Goal: Task Accomplishment & Management: Use online tool/utility

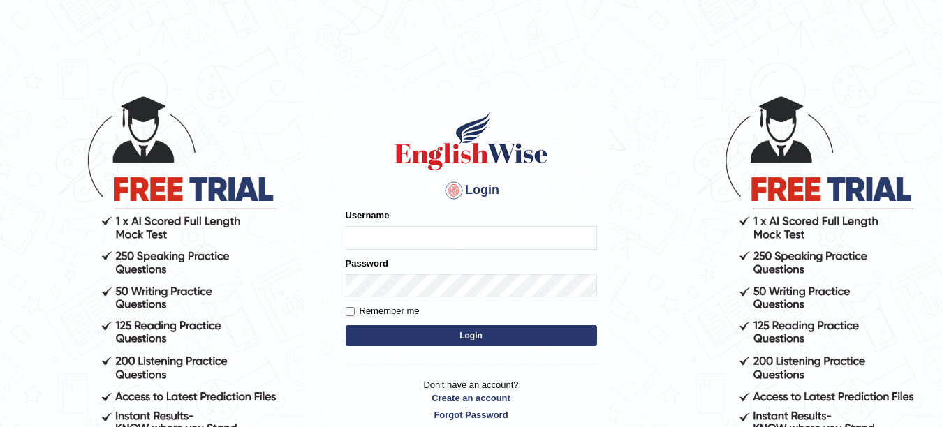
type input "veerpalkaur_parramatta"
click at [434, 338] on button "Login" at bounding box center [471, 336] width 251 height 21
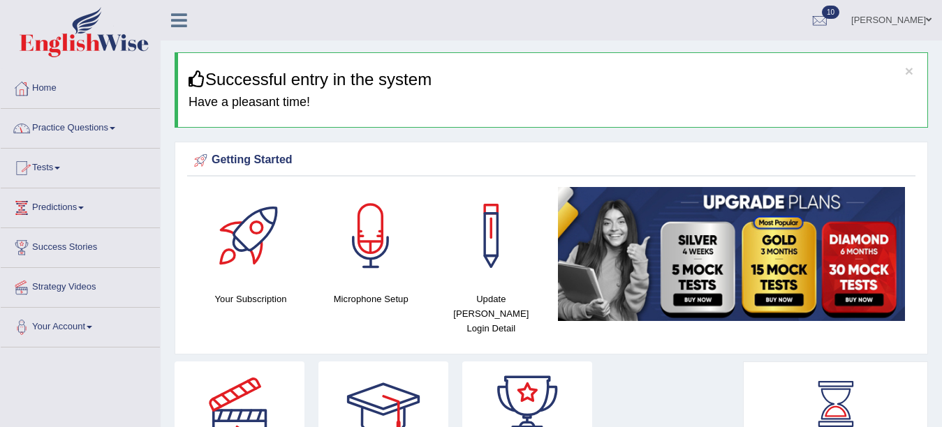
click at [49, 164] on link "Tests" at bounding box center [80, 166] width 159 height 35
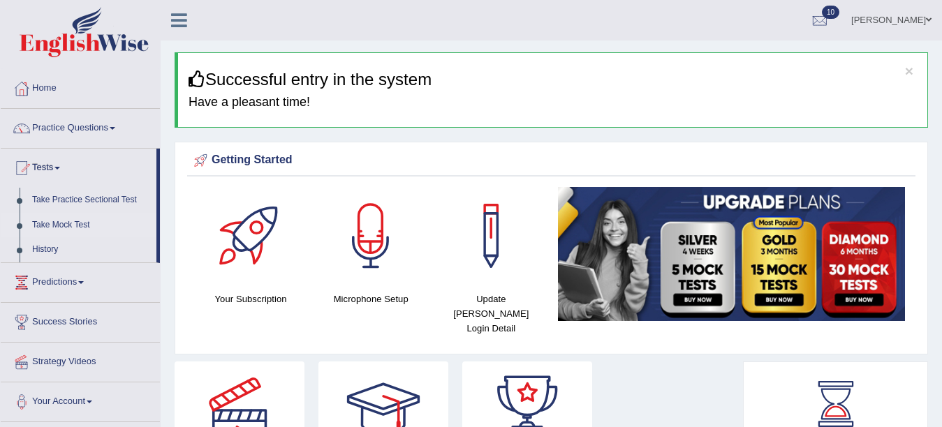
click at [68, 223] on link "Take Mock Test" at bounding box center [91, 225] width 131 height 25
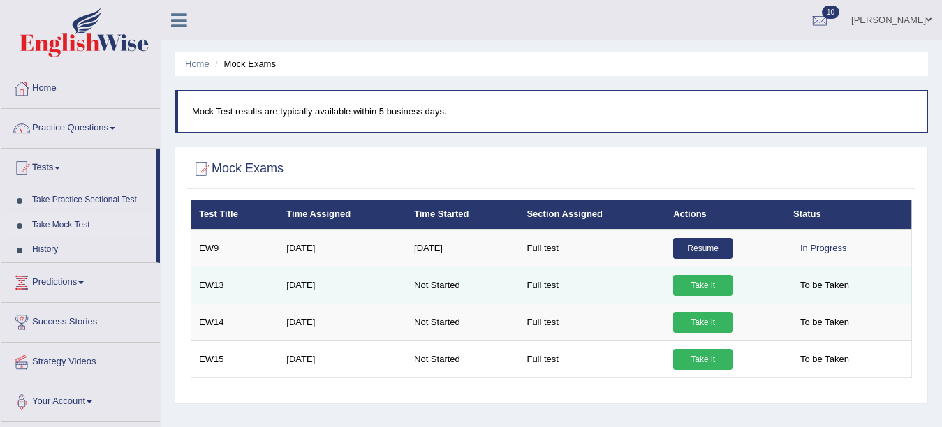
click at [702, 272] on td "Take it" at bounding box center [726, 285] width 120 height 37
click at [709, 286] on link "Take it" at bounding box center [702, 285] width 59 height 21
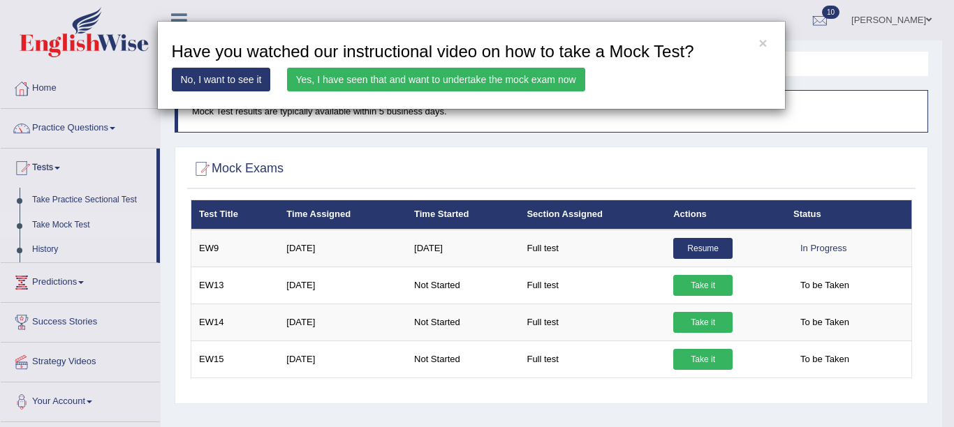
click at [533, 75] on link "Yes, I have seen that and want to undertake the mock exam now" at bounding box center [436, 80] width 298 height 24
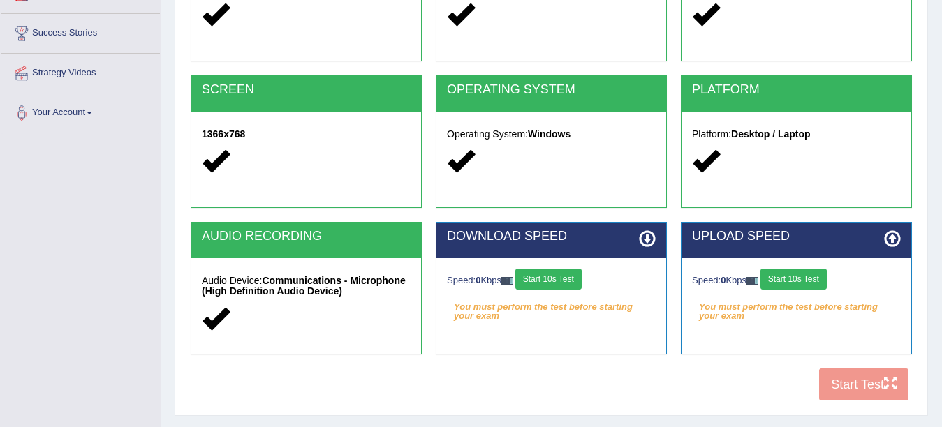
click at [569, 281] on button "Start 10s Test" at bounding box center [548, 279] width 66 height 21
click at [813, 278] on button "Start 10s Test" at bounding box center [794, 279] width 66 height 21
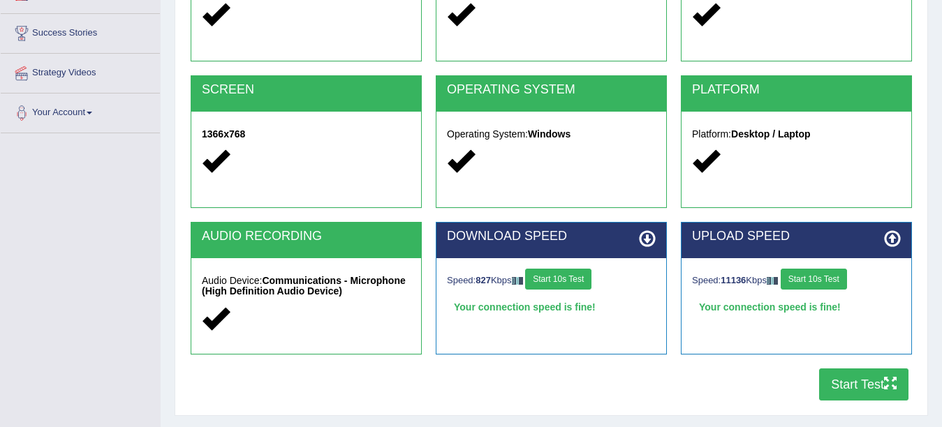
click at [868, 386] on button "Start Test" at bounding box center [863, 385] width 89 height 32
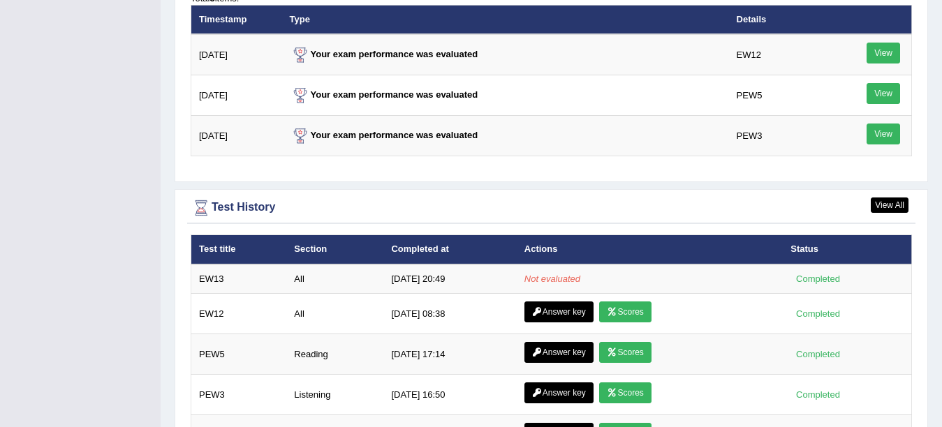
scroll to position [1788, 0]
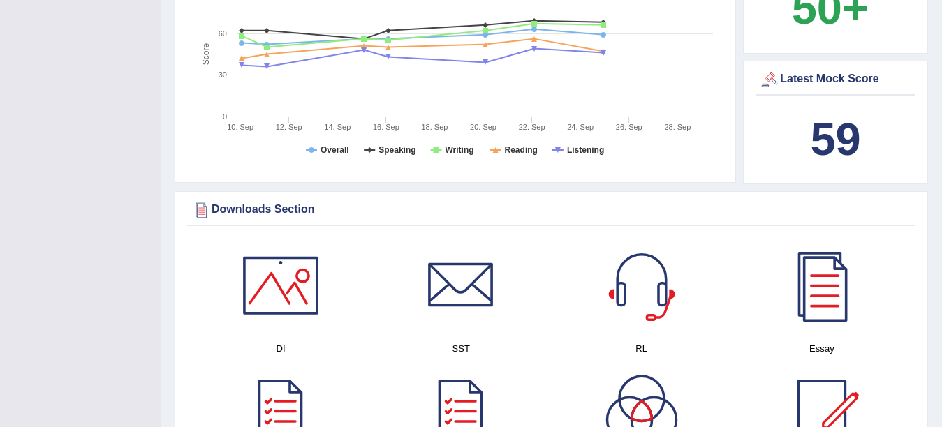
scroll to position [531, 0]
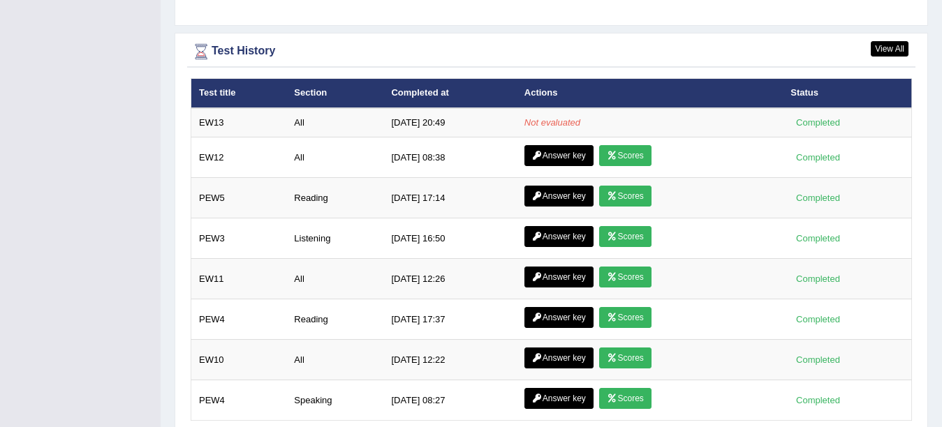
scroll to position [1928, 0]
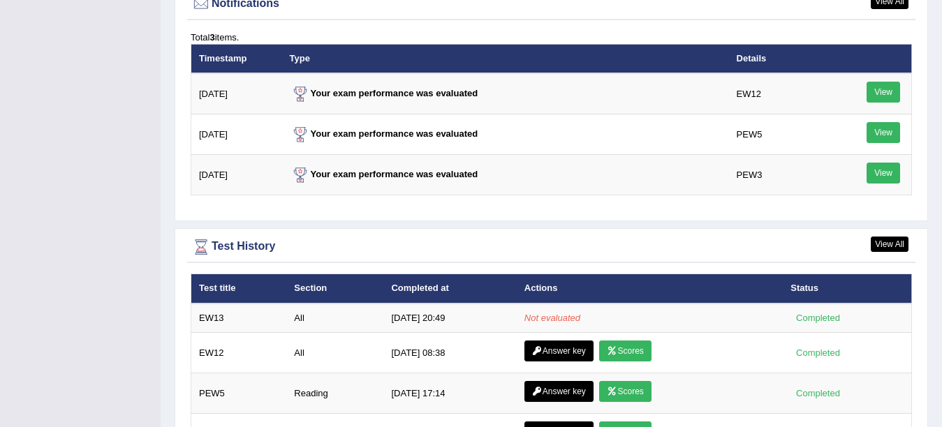
scroll to position [1732, 0]
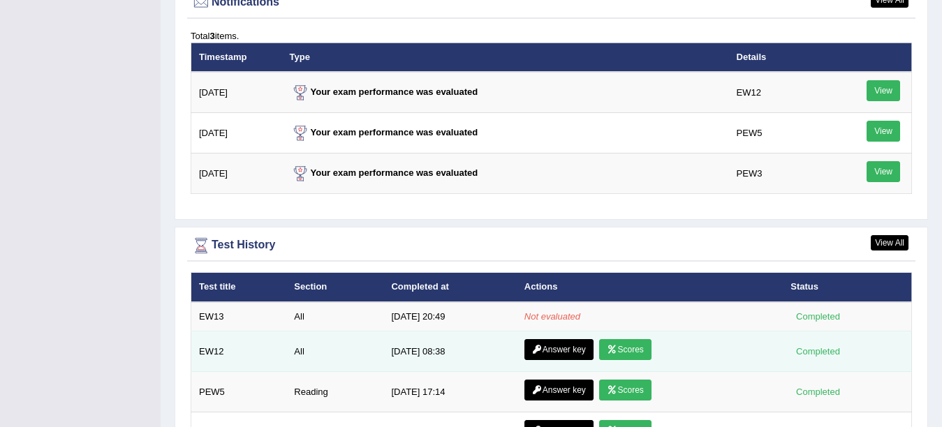
click at [629, 341] on link "Scores" at bounding box center [625, 349] width 52 height 21
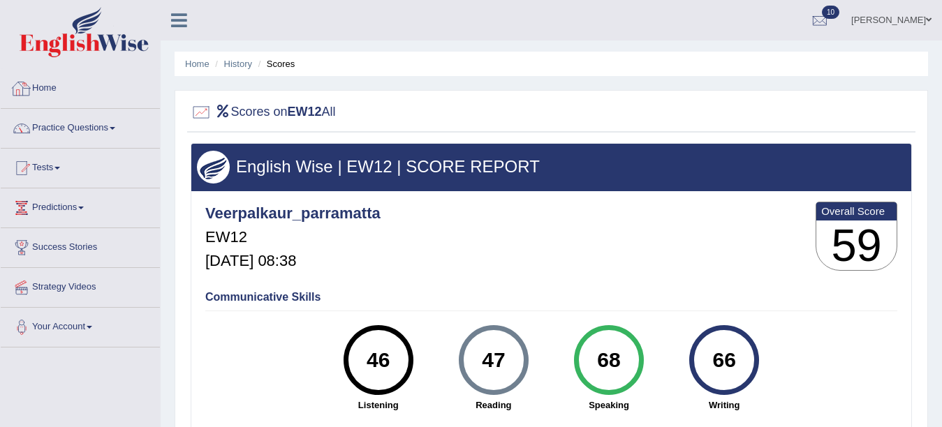
click at [38, 84] on link "Home" at bounding box center [80, 86] width 159 height 35
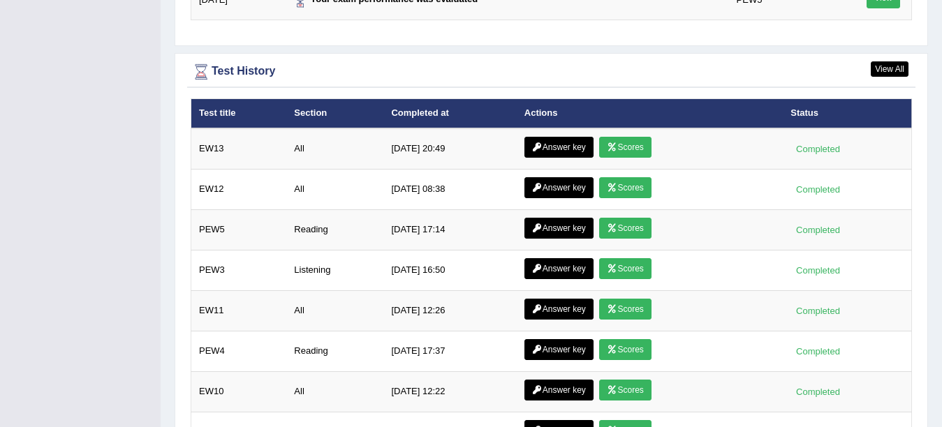
scroll to position [1910, 0]
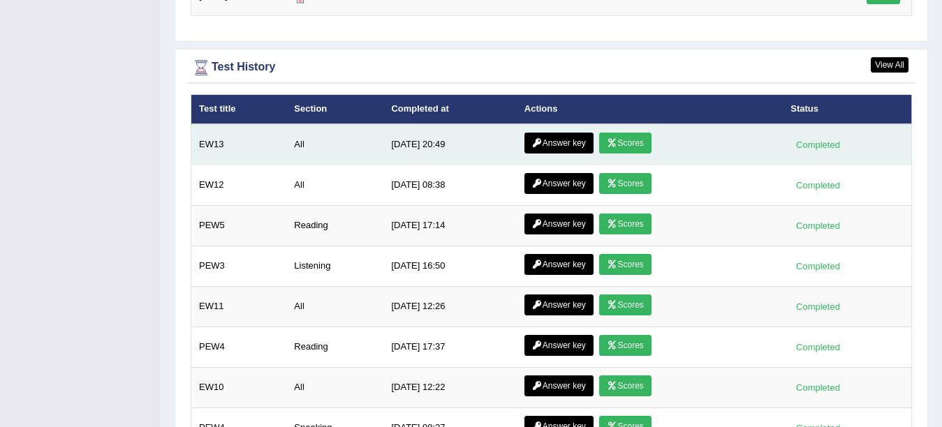
click at [625, 133] on link "Scores" at bounding box center [625, 143] width 52 height 21
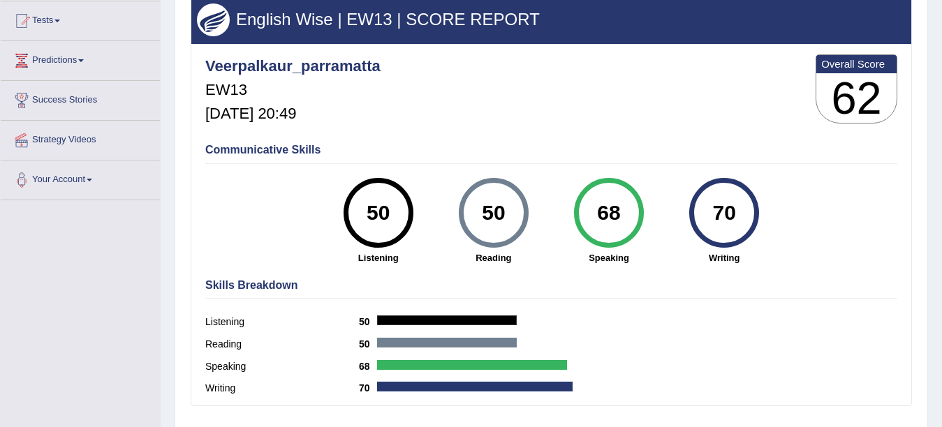
scroll to position [149, 0]
